Goal: Task Accomplishment & Management: Manage account settings

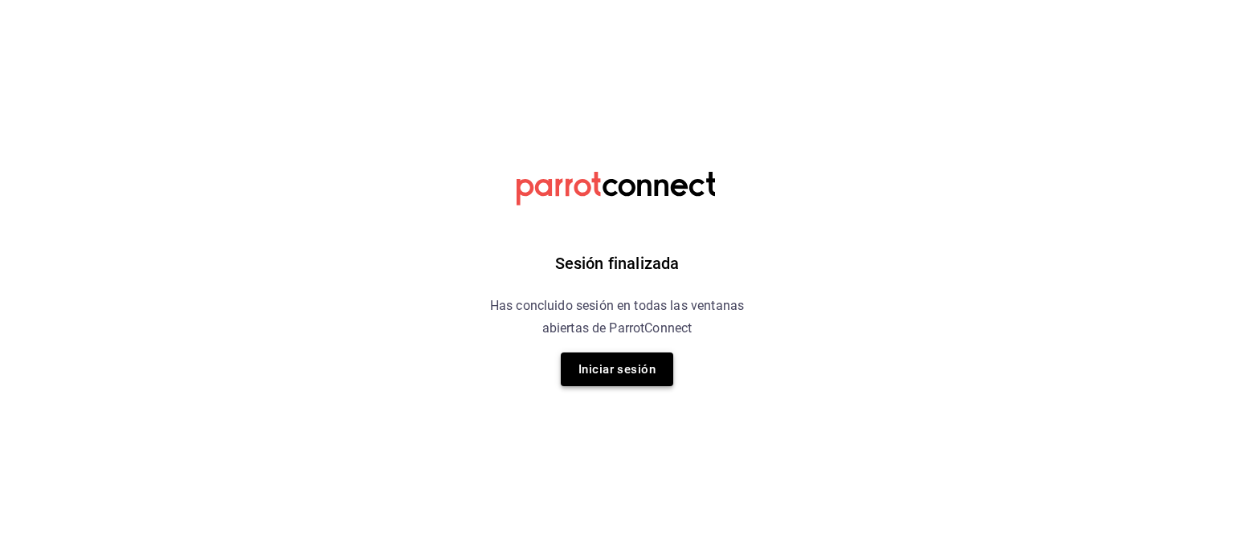
click at [607, 366] on button "Iniciar sesión" at bounding box center [617, 370] width 112 height 34
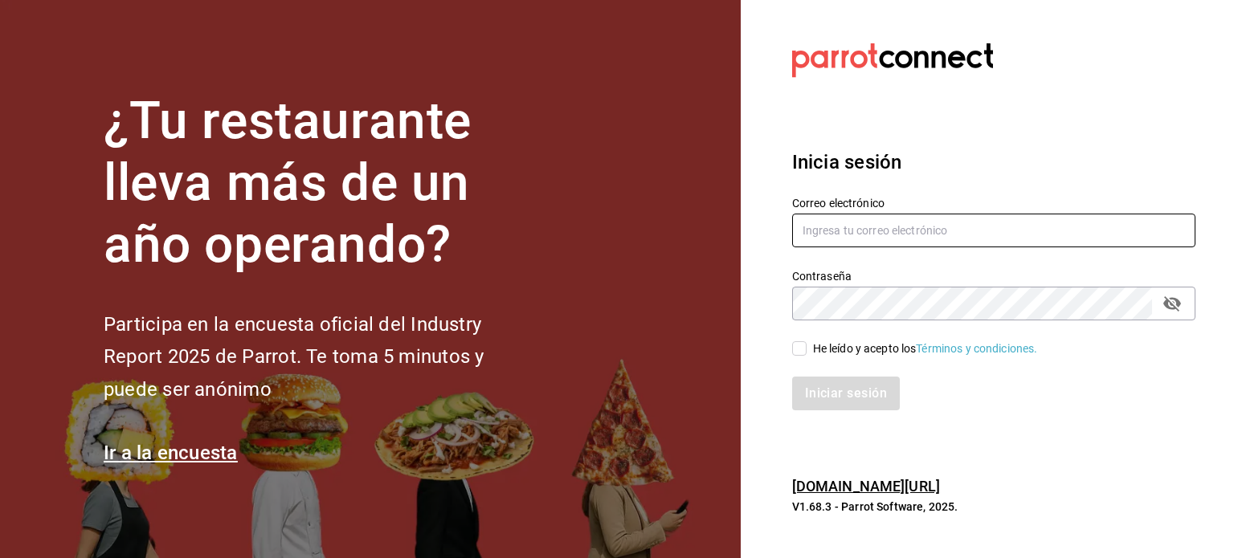
type input "fernanda.sanchez@grupocosteno.com"
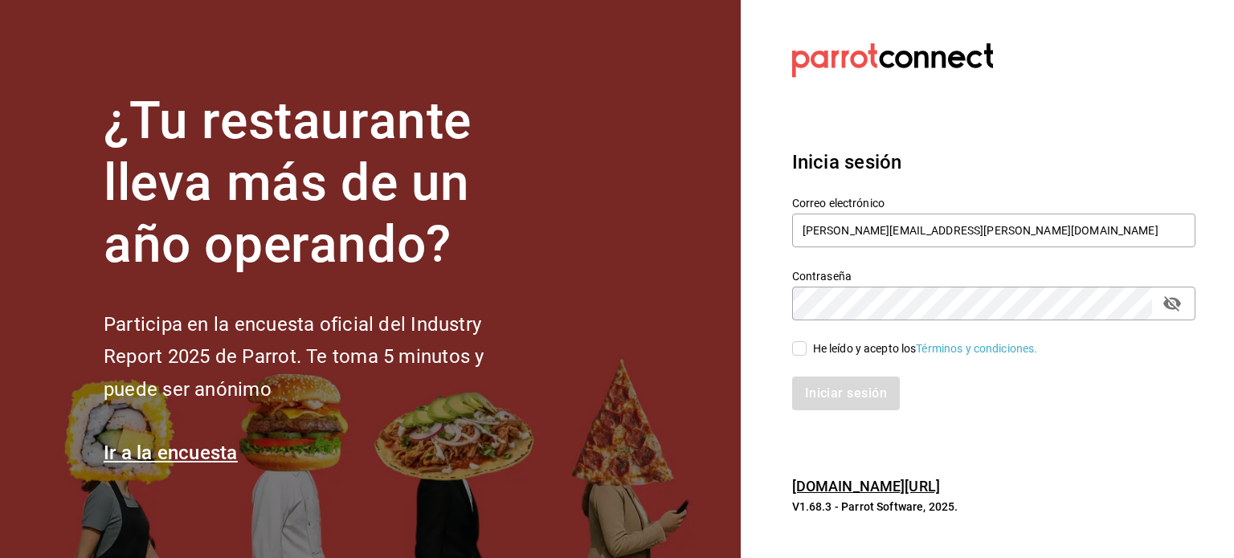
click at [822, 353] on div "He leído y acepto los Términos y condiciones." at bounding box center [925, 349] width 225 height 17
click at [807, 353] on input "He leído y acepto los Términos y condiciones." at bounding box center [799, 348] width 14 height 14
checkbox input "true"
click at [847, 391] on button "Iniciar sesión" at bounding box center [846, 394] width 109 height 34
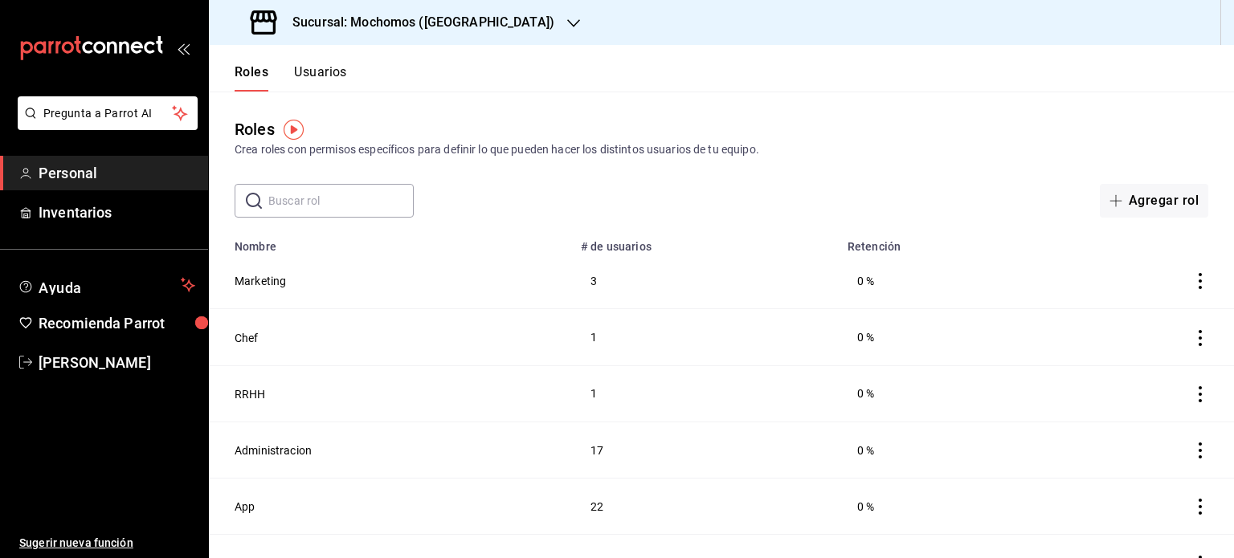
click at [319, 81] on button "Usuarios" at bounding box center [320, 77] width 53 height 27
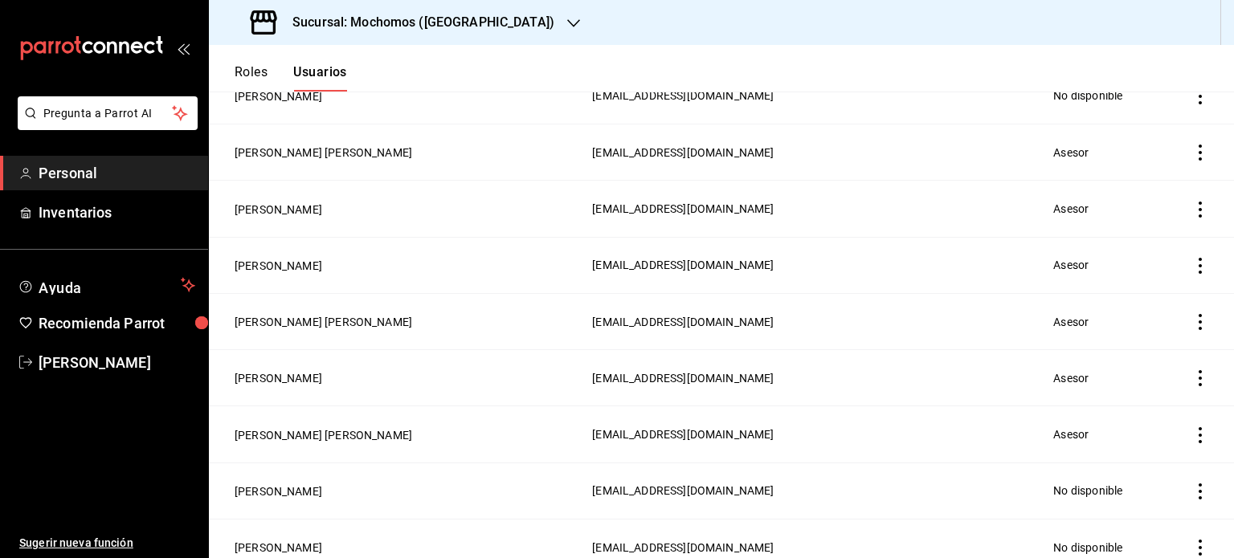
scroll to position [697, 0]
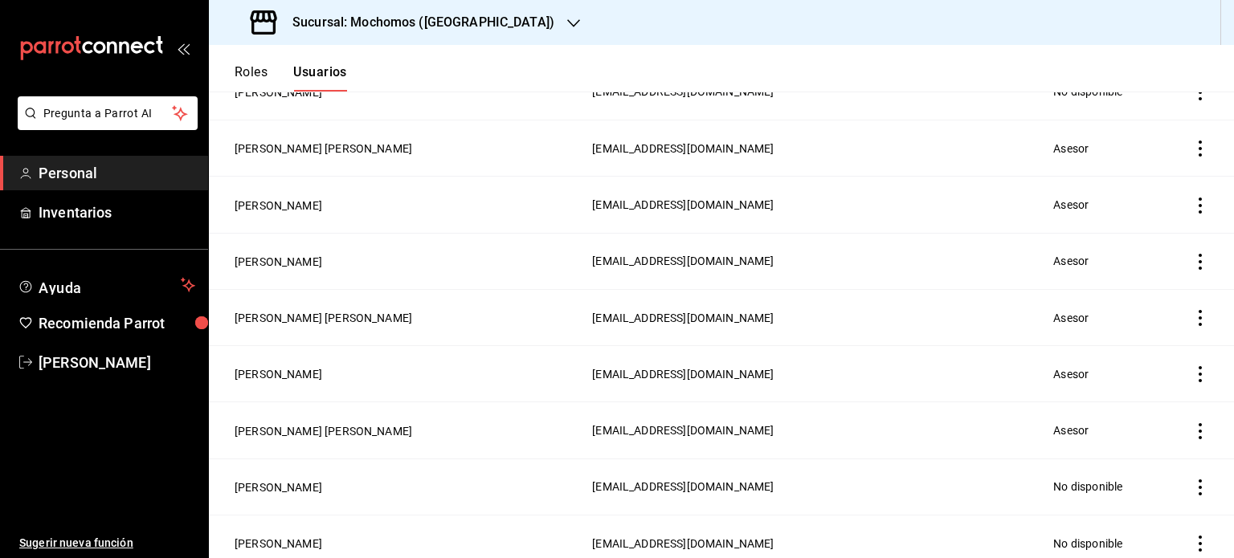
click at [1192, 427] on icon "actions" at bounding box center [1200, 431] width 16 height 16
click at [1095, 448] on icon "button" at bounding box center [1086, 454] width 19 height 19
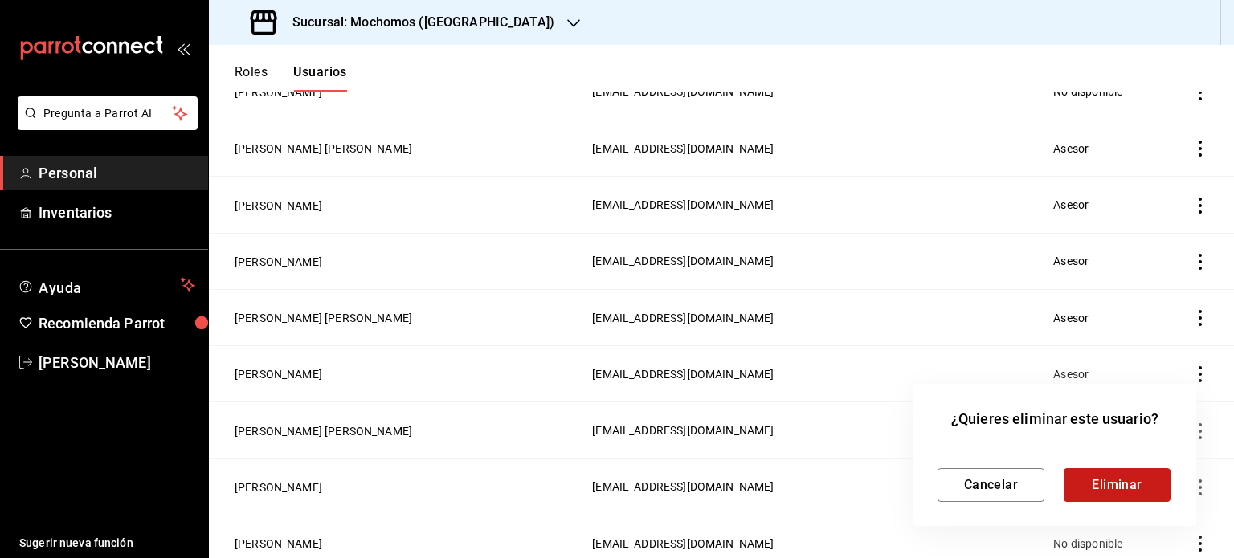
click at [1085, 477] on button "Eliminar" at bounding box center [1117, 485] width 107 height 34
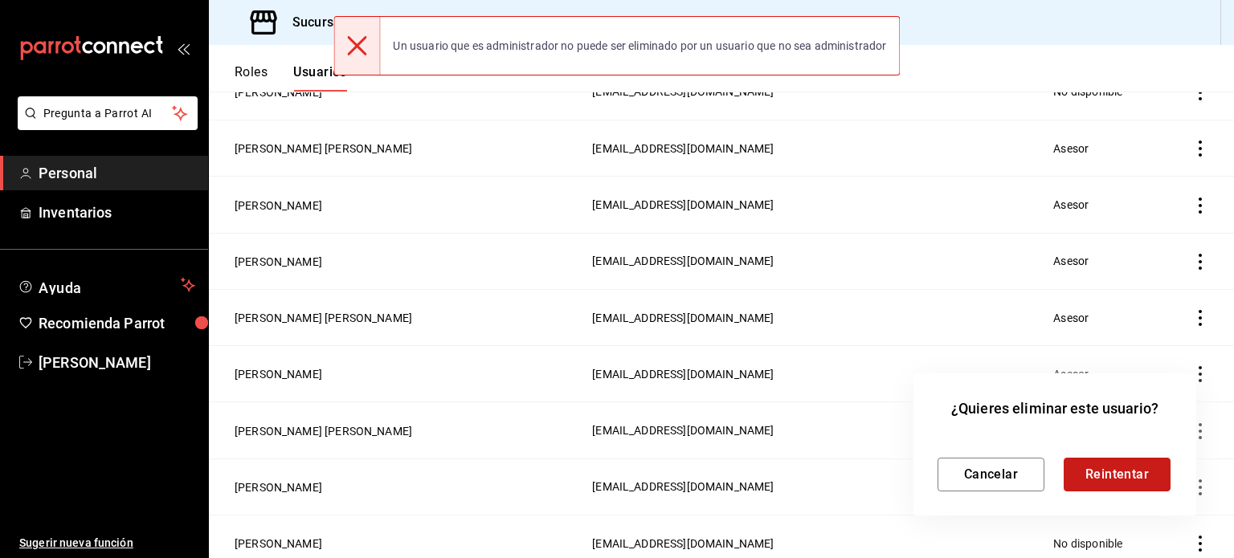
click at [1113, 467] on button "Reintentar" at bounding box center [1117, 475] width 107 height 34
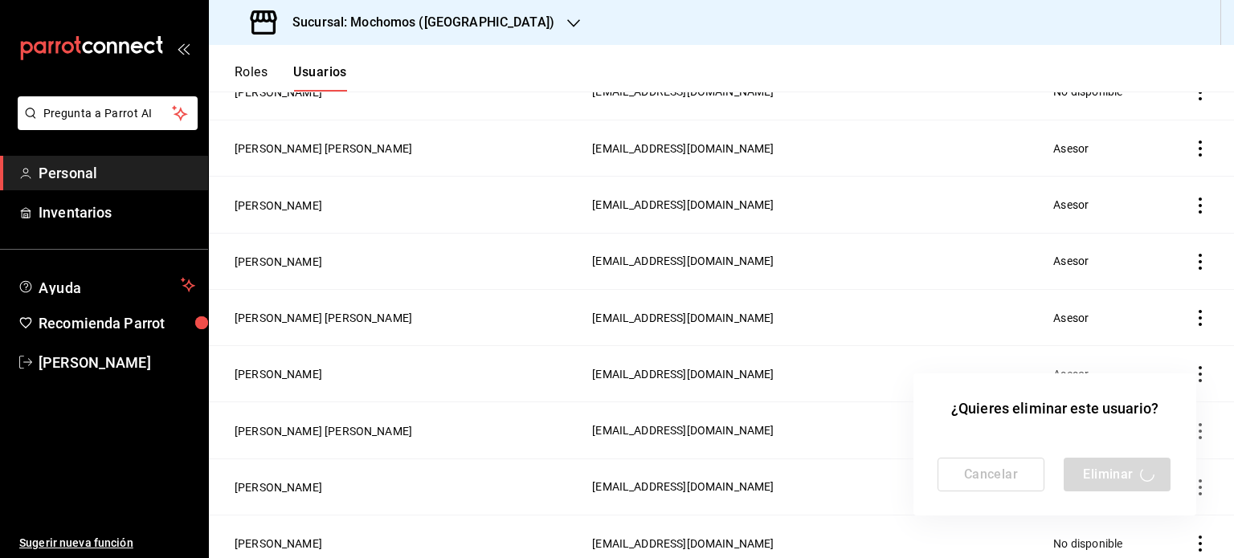
click at [1135, 272] on div at bounding box center [617, 279] width 1234 height 558
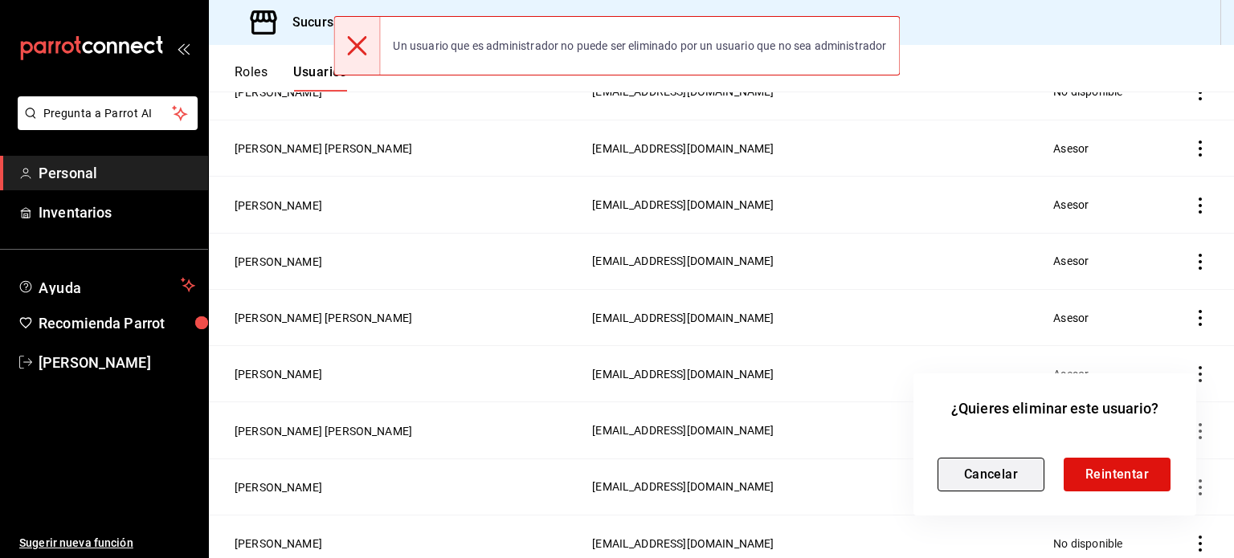
click at [1006, 471] on button "Cancelar" at bounding box center [991, 475] width 107 height 34
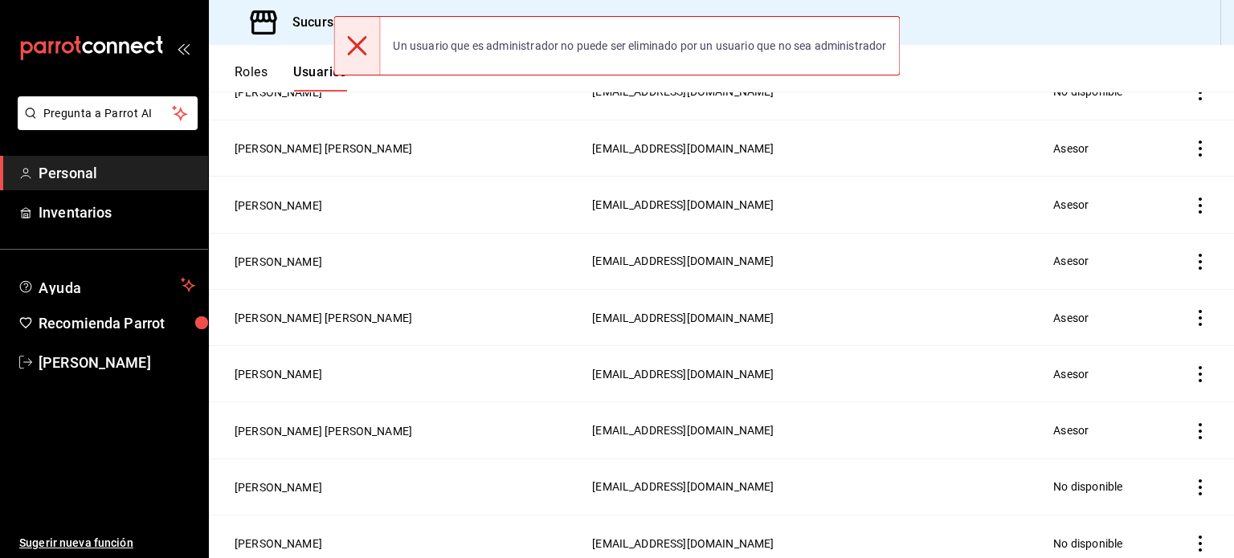
click at [1192, 198] on icon "actions" at bounding box center [1200, 206] width 16 height 16
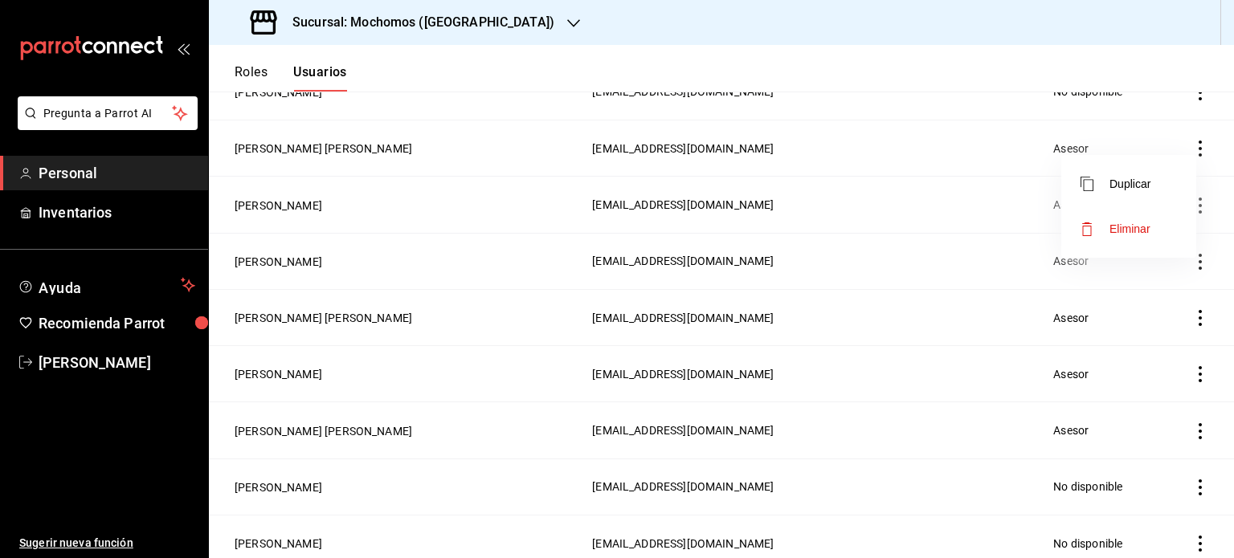
click at [1110, 231] on span "Eliminar" at bounding box center [1130, 229] width 41 height 13
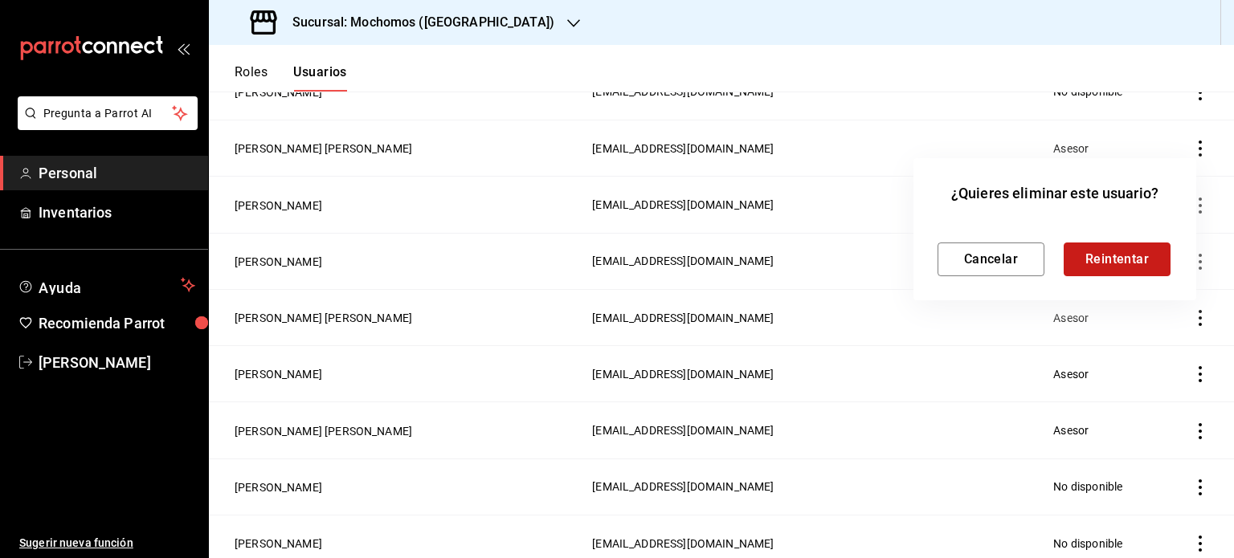
click at [1085, 263] on button "Reintentar" at bounding box center [1117, 260] width 107 height 34
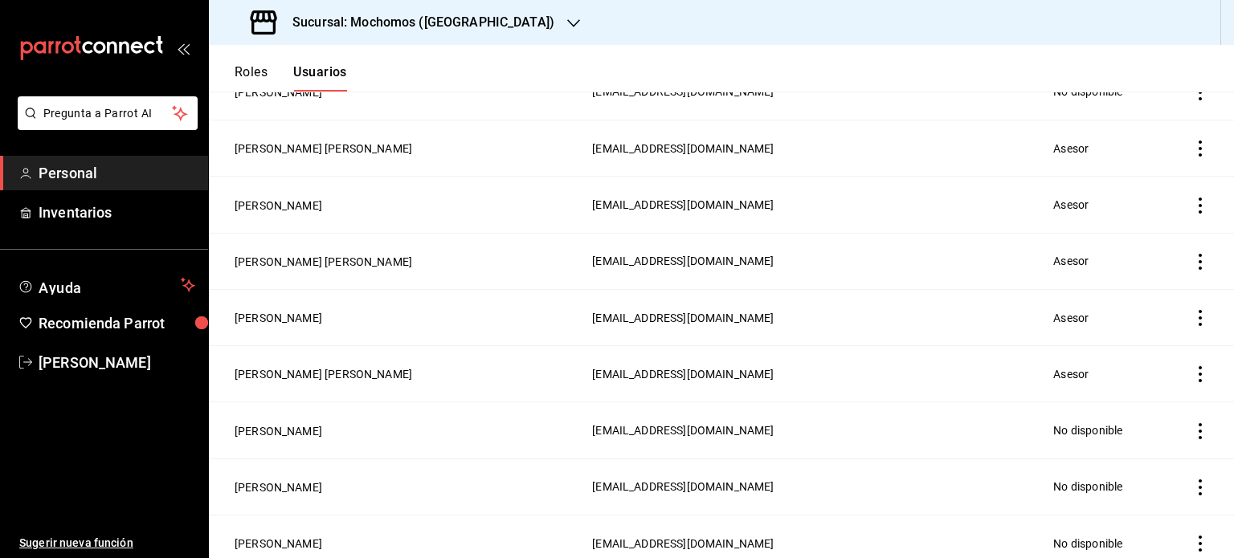
click at [1192, 144] on icon "actions" at bounding box center [1200, 149] width 16 height 16
click at [1100, 177] on span "Eliminar" at bounding box center [1116, 171] width 70 height 19
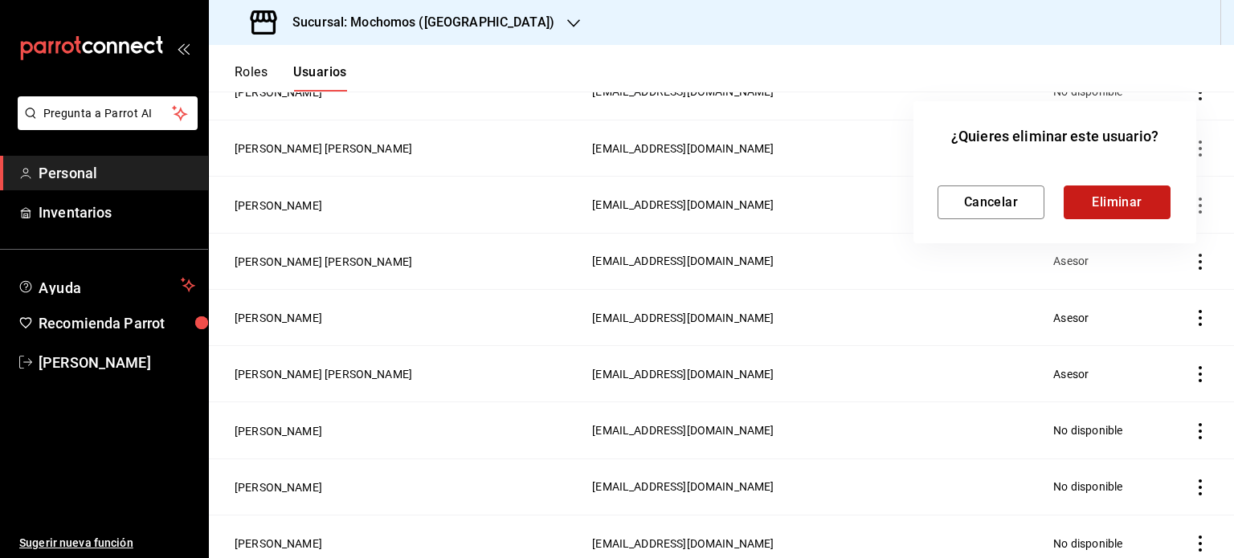
click at [1086, 198] on button "Eliminar" at bounding box center [1117, 203] width 107 height 34
